Goal: Communication & Community: Answer question/provide support

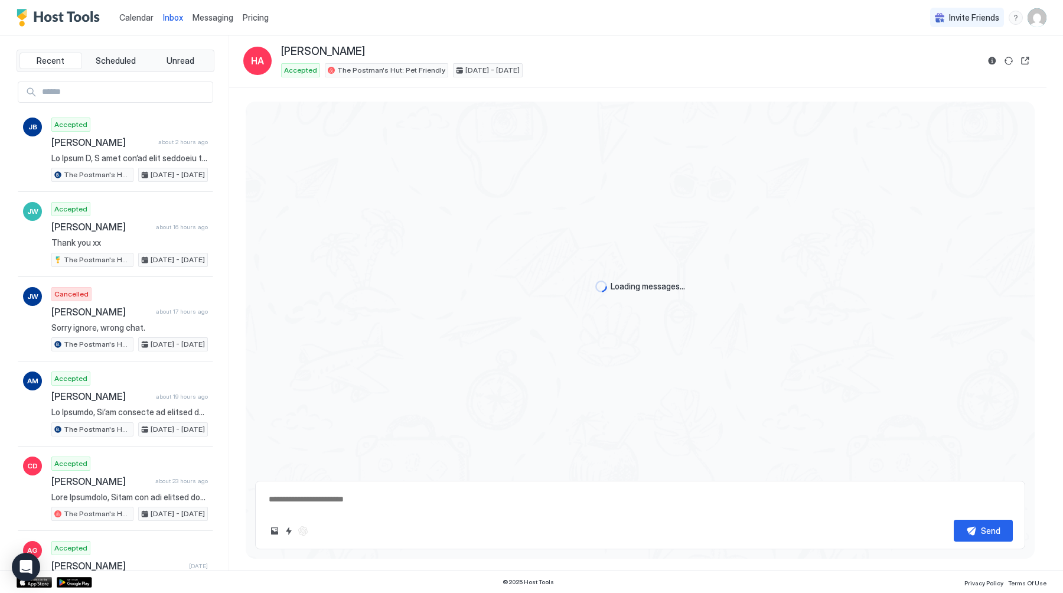
scroll to position [2415, 0]
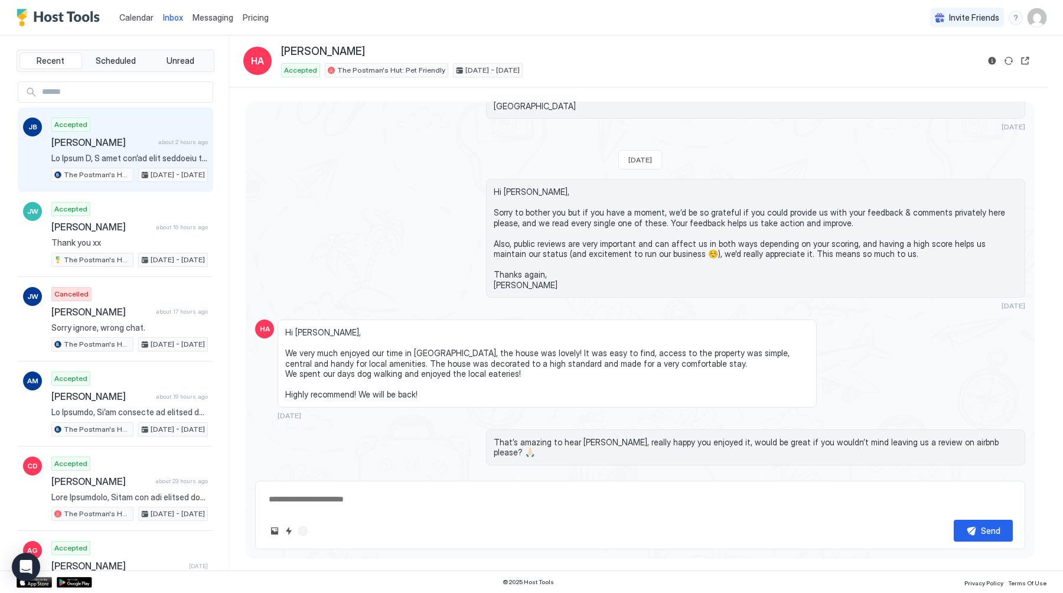
click at [137, 159] on span at bounding box center [129, 158] width 157 height 11
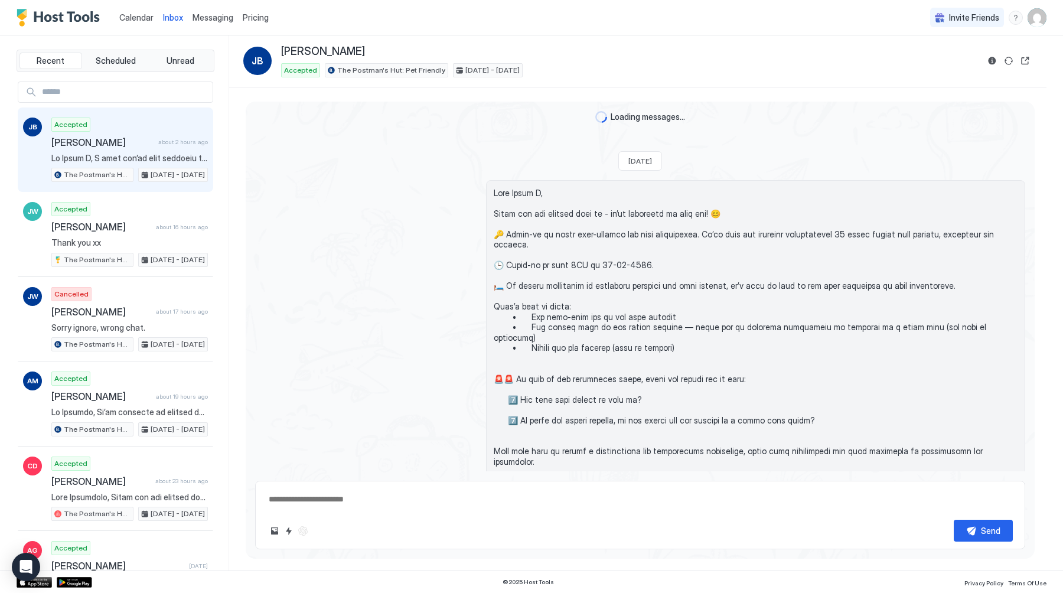
scroll to position [1965, 0]
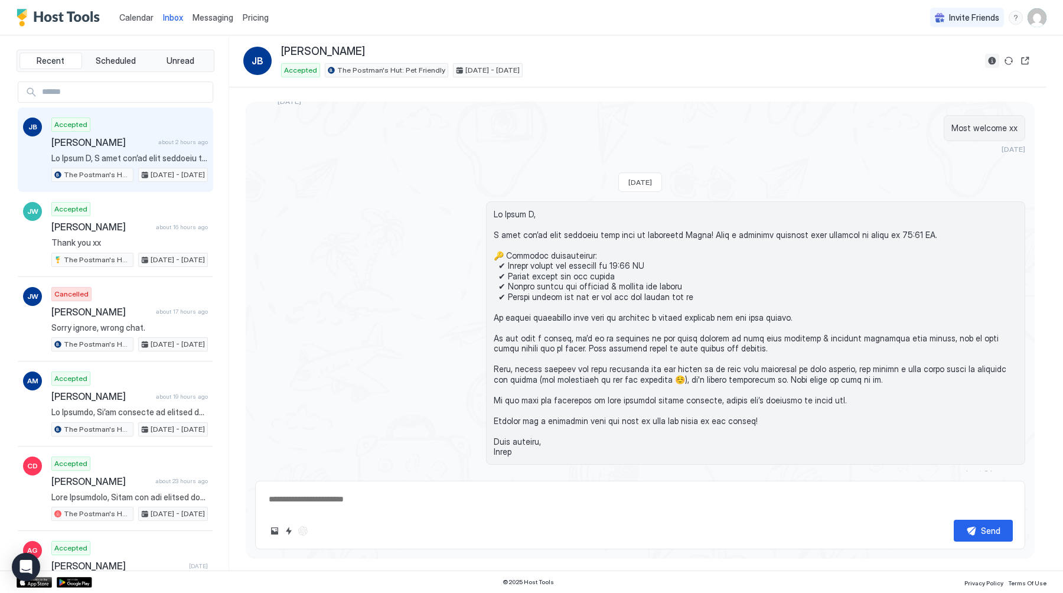
click at [992, 60] on button "Reservation information" at bounding box center [992, 61] width 14 height 14
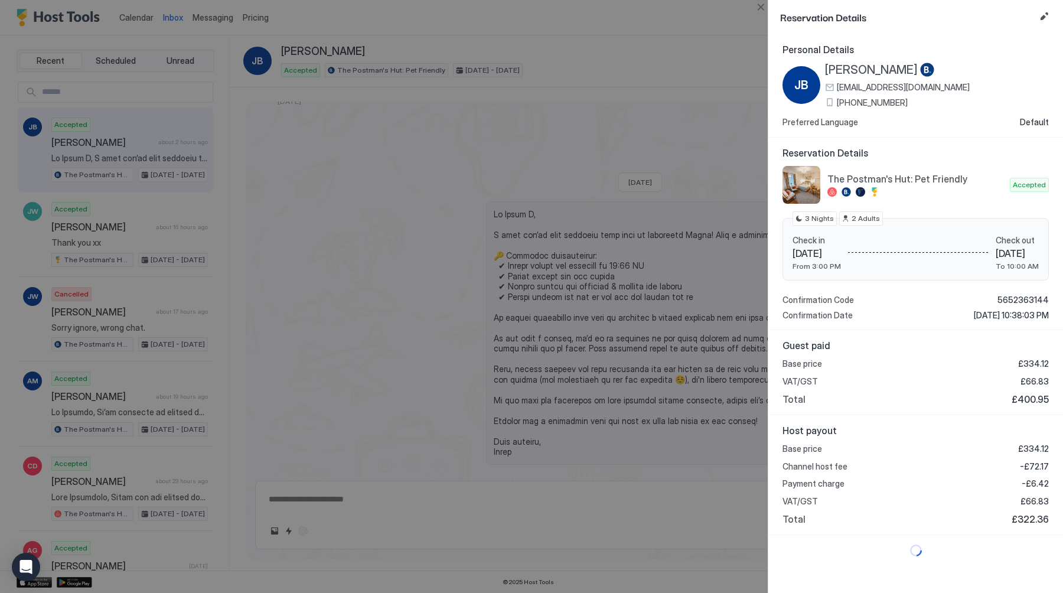
click at [864, 102] on span "[PHONE_NUMBER]" at bounding box center [872, 102] width 71 height 11
click at [408, 208] on div at bounding box center [531, 296] width 1063 height 593
click at [761, 5] on button "Close" at bounding box center [761, 7] width 14 height 14
type textarea "*"
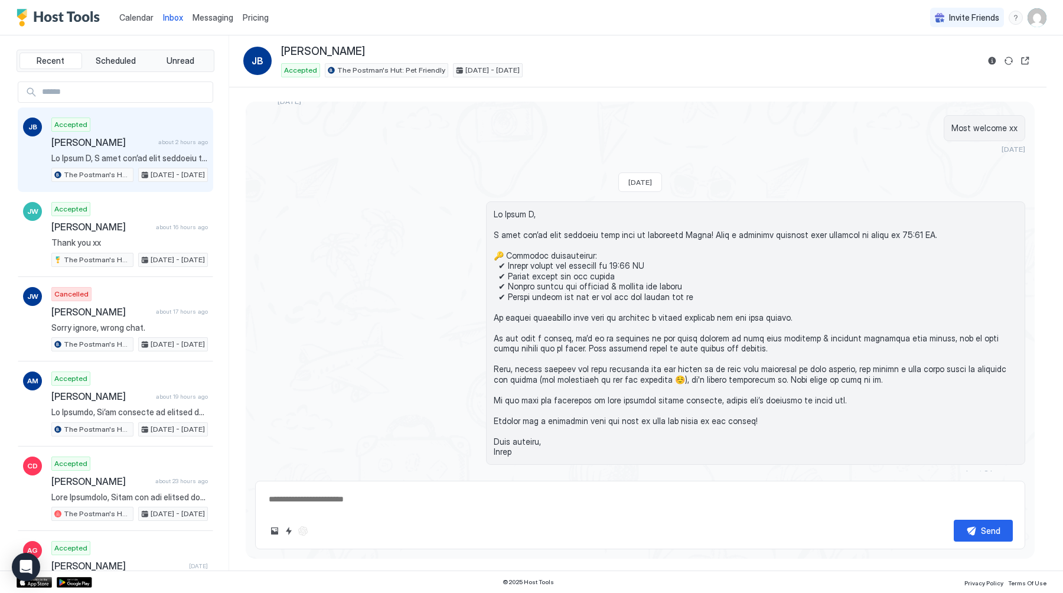
drag, startPoint x: 702, startPoint y: 200, endPoint x: 790, endPoint y: 351, distance: 175.8
click at [793, 351] on span at bounding box center [756, 333] width 524 height 248
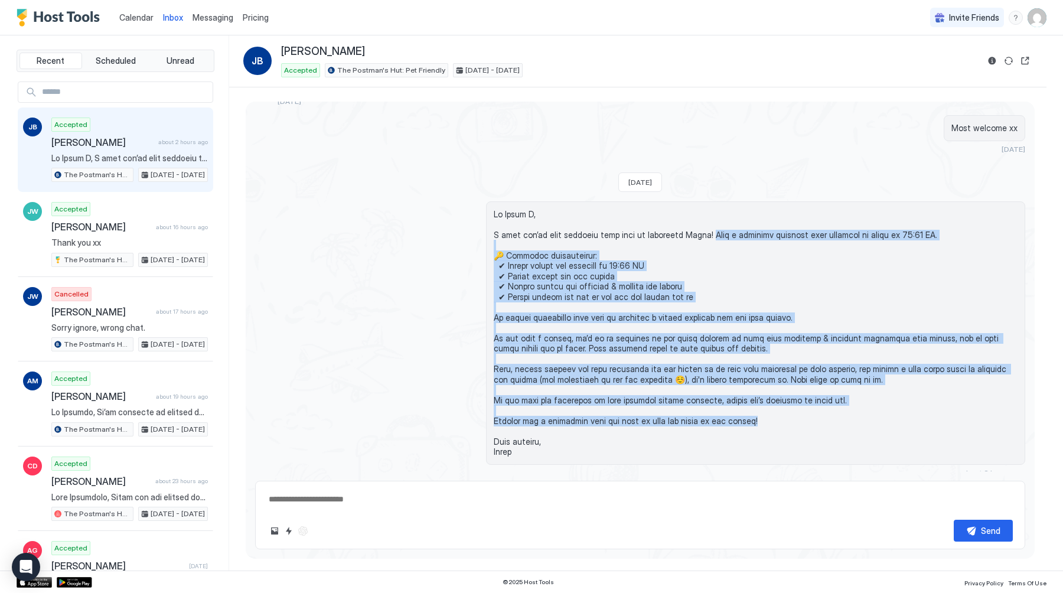
drag, startPoint x: 758, startPoint y: 390, endPoint x: 700, endPoint y: 204, distance: 194.8
click at [700, 209] on span at bounding box center [756, 333] width 524 height 248
copy span "Just a friendly reminder that checkout is [DATE] by 10:00 AM. 🔑 Checkout instru…"
